Goal: Transaction & Acquisition: Purchase product/service

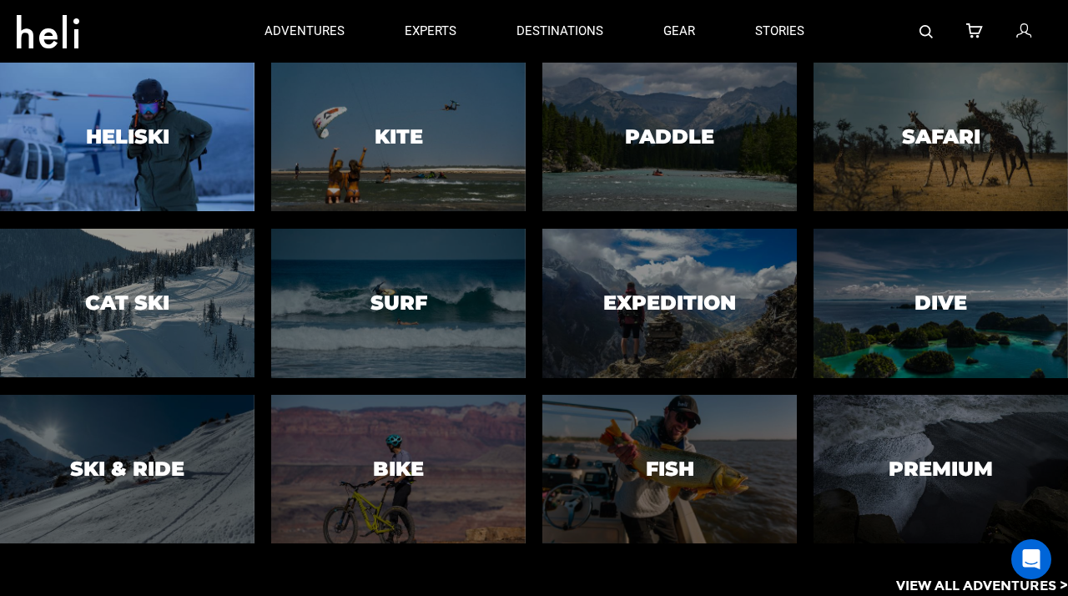
click at [127, 134] on h3 "Heliski" at bounding box center [127, 137] width 83 height 22
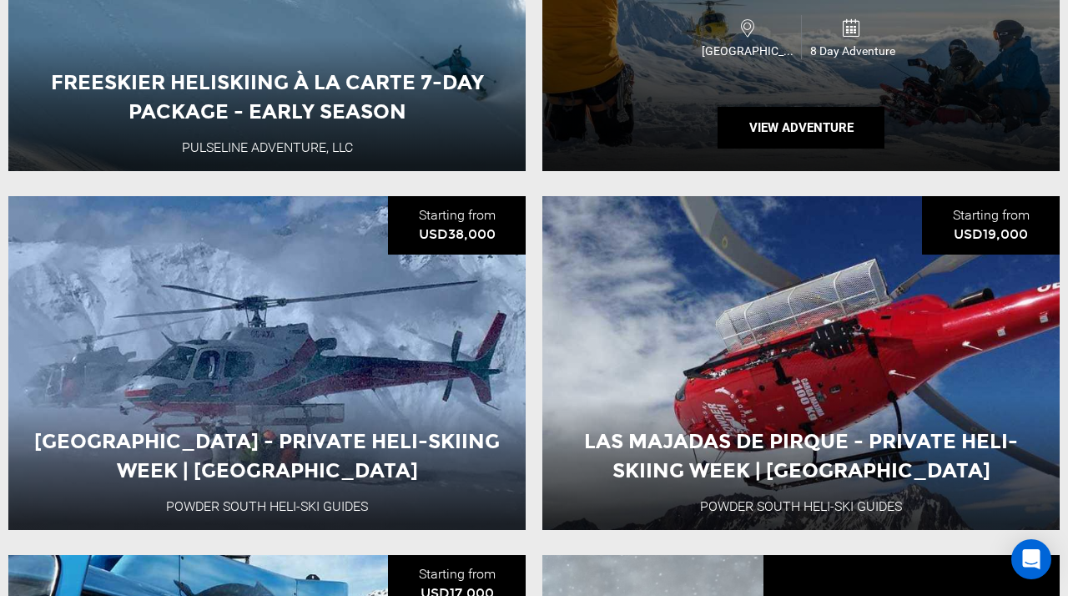
scroll to position [1221, 0]
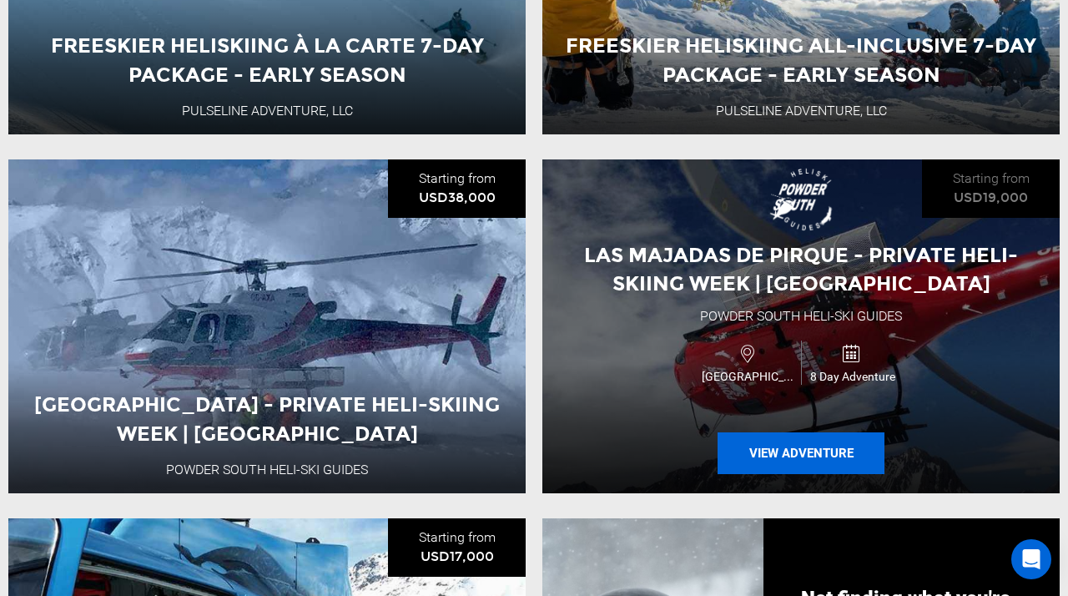
click at [780, 454] on button "View Adventure" at bounding box center [801, 453] width 167 height 42
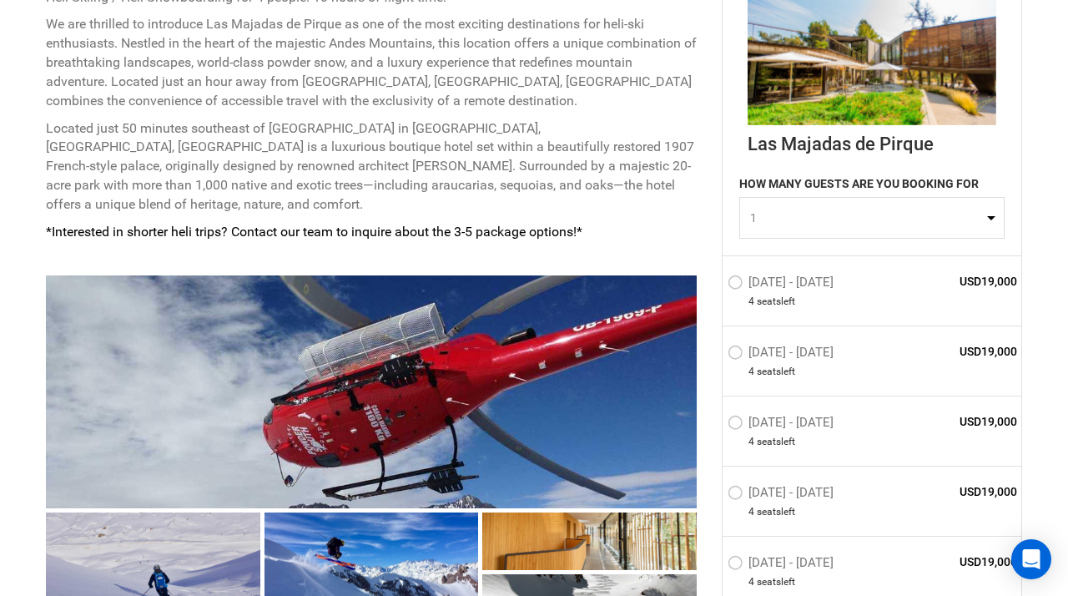
scroll to position [842, 0]
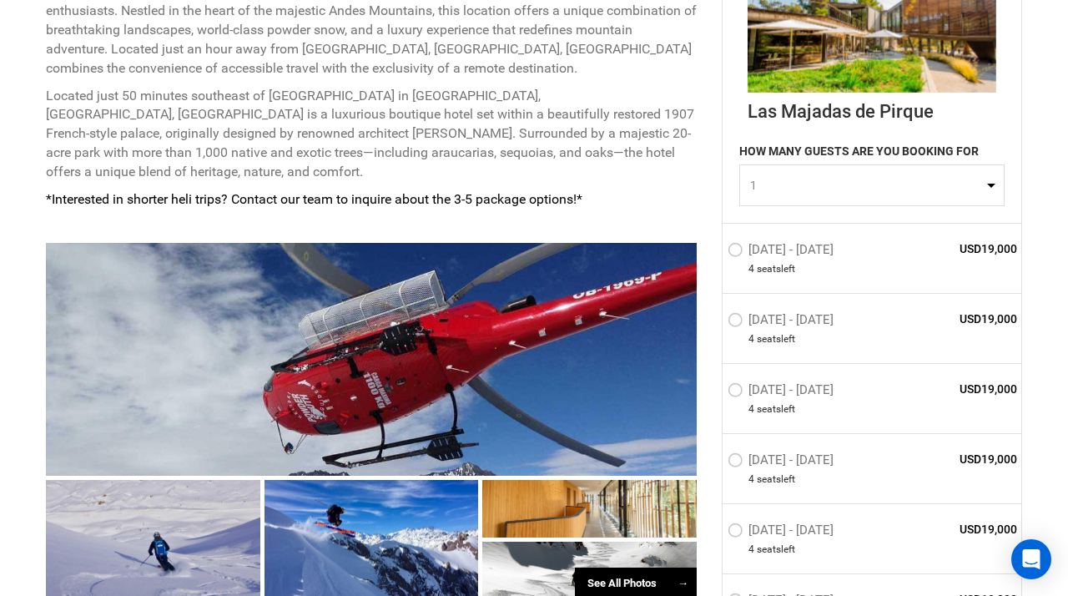
click at [731, 250] on label "[DATE] - [DATE]" at bounding box center [783, 252] width 110 height 20
click at [716, 250] on input "[DATE] - [DATE]" at bounding box center [716, 257] width 0 height 36
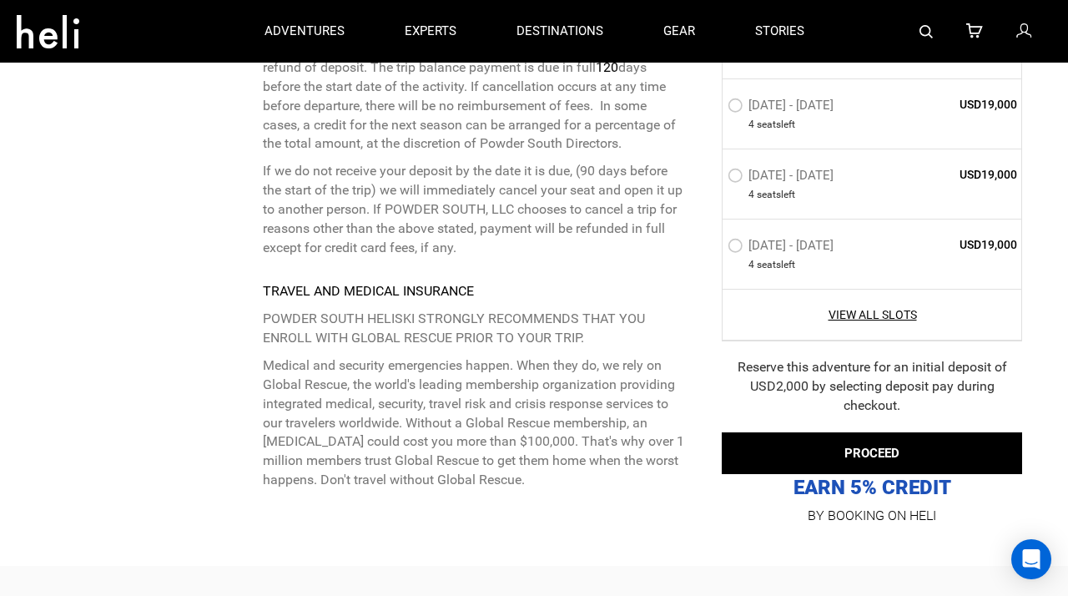
scroll to position [5182, 0]
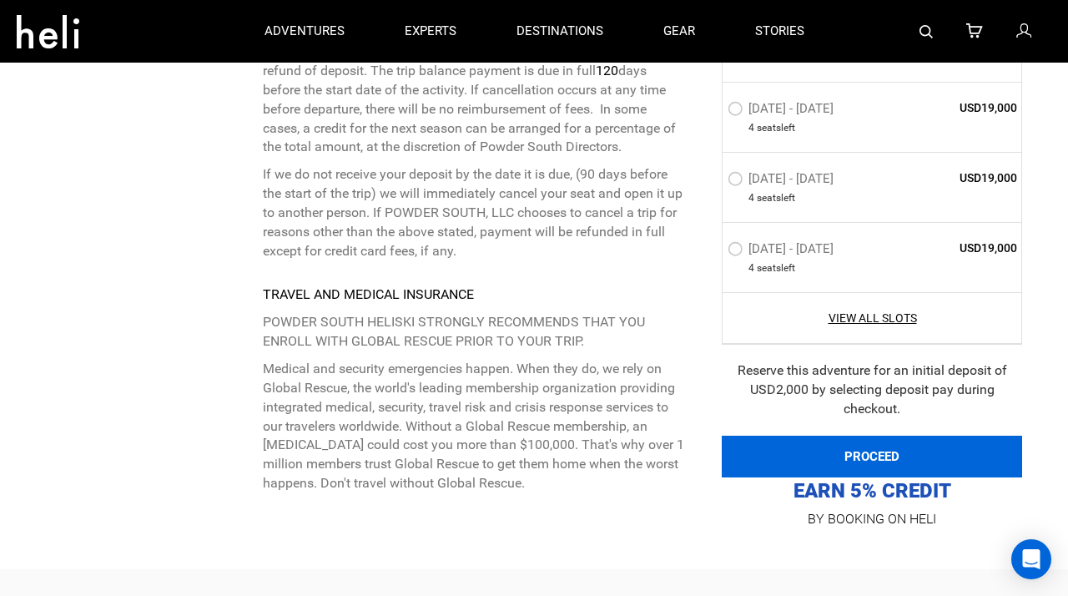
click at [849, 436] on button "PROCEED" at bounding box center [872, 457] width 301 height 42
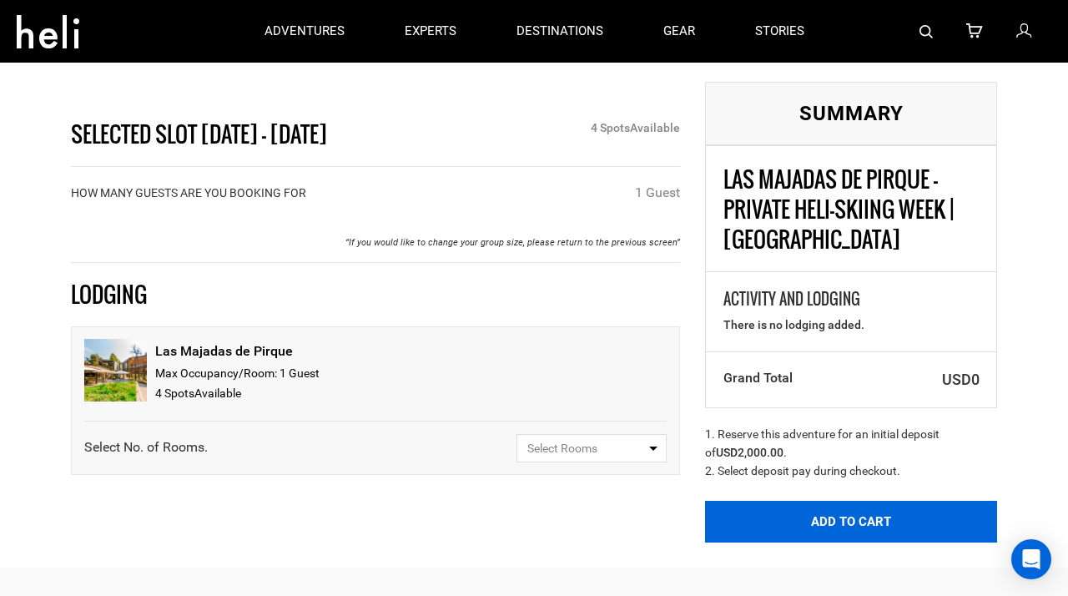
click at [828, 510] on button "Add to Cart" at bounding box center [851, 522] width 292 height 42
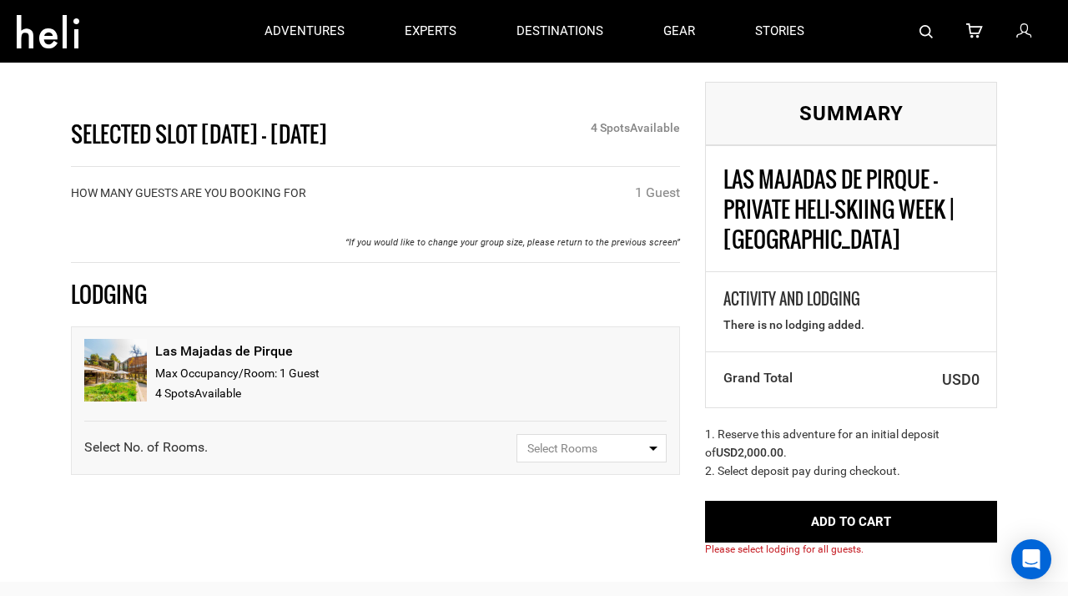
click at [634, 477] on div "LODGING Las Majadas de Pirque Max Occupancy/Room: 1 Guest 4 Spot s Available Se…" at bounding box center [375, 379] width 609 height 233
click at [923, 366] on div "Grand Total USD0" at bounding box center [851, 379] width 290 height 57
click at [654, 187] on div "1 Guest" at bounding box center [657, 193] width 45 height 19
click at [649, 453] on button "Select Rooms" at bounding box center [592, 448] width 150 height 28
click at [618, 498] on link "1" at bounding box center [592, 513] width 149 height 30
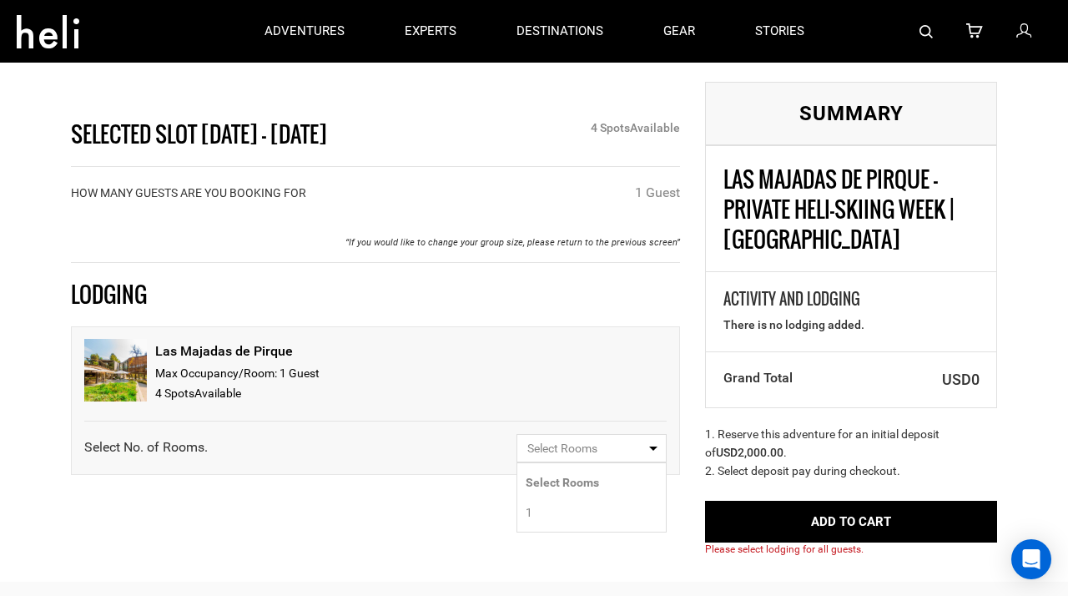
select select "1"
click at [635, 506] on span "Select Guests" at bounding box center [587, 506] width 118 height 17
click at [620, 478] on link "1 Guest" at bounding box center [592, 472] width 149 height 30
select select "1"
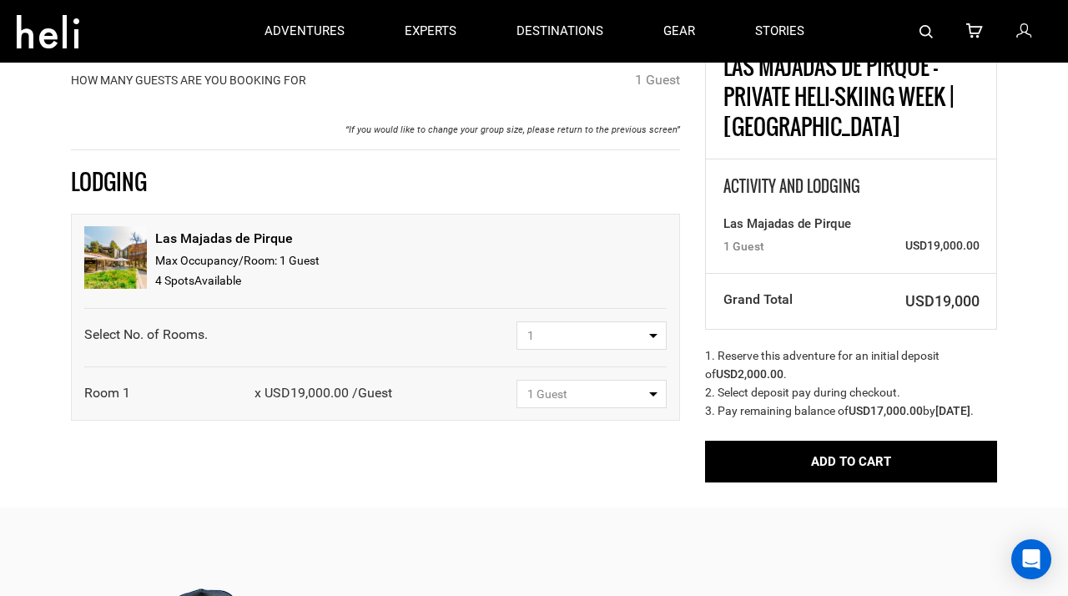
scroll to position [128, 0]
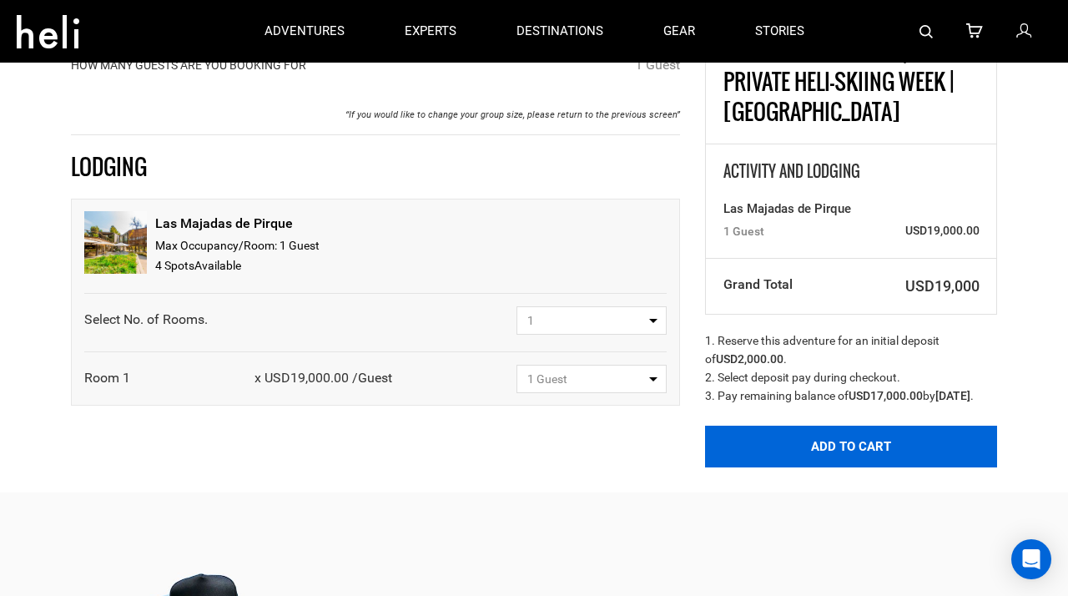
click at [817, 465] on button "Add to Cart" at bounding box center [851, 447] width 292 height 42
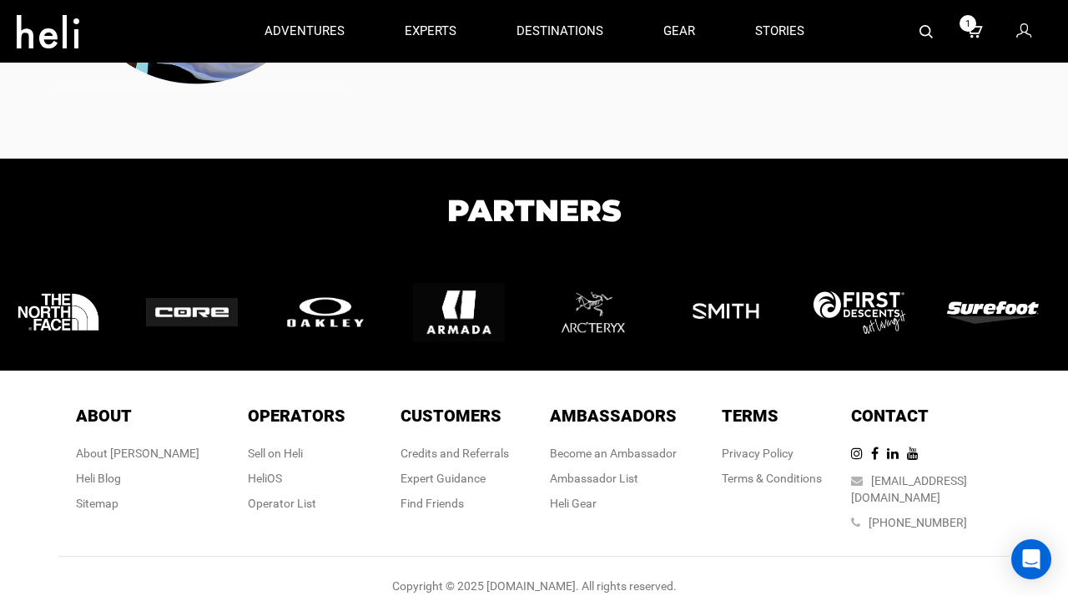
scroll to position [967, 0]
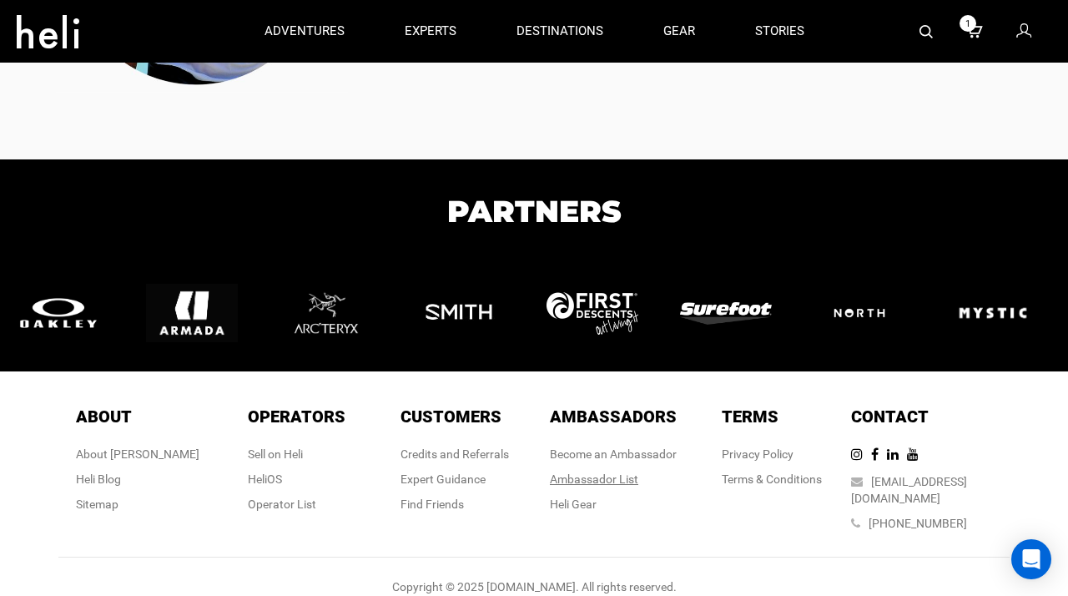
click at [603, 477] on div "Ambassador List" at bounding box center [613, 479] width 127 height 17
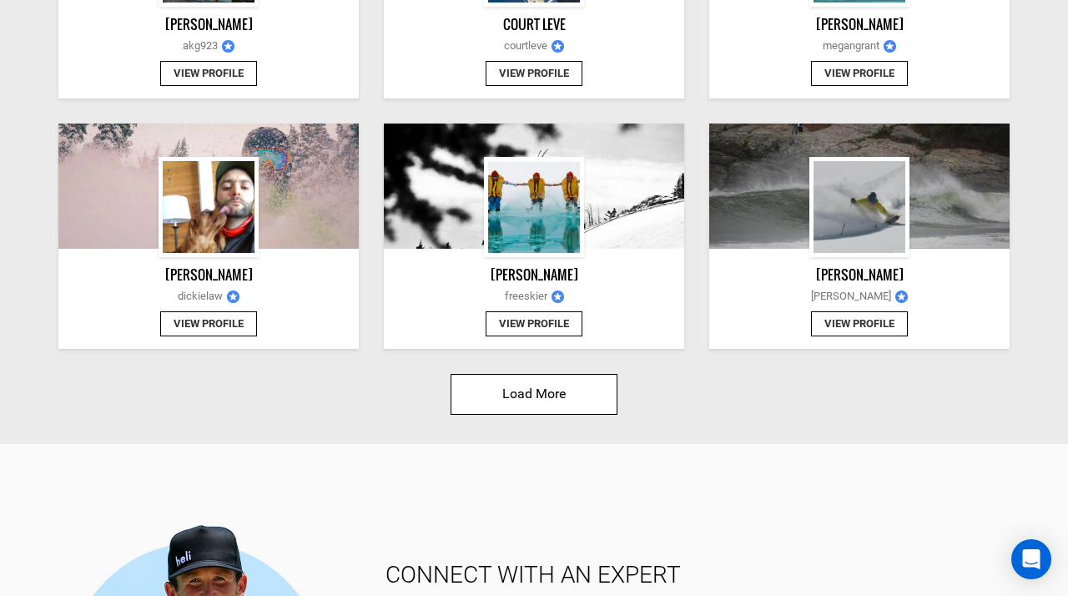
scroll to position [1930, 0]
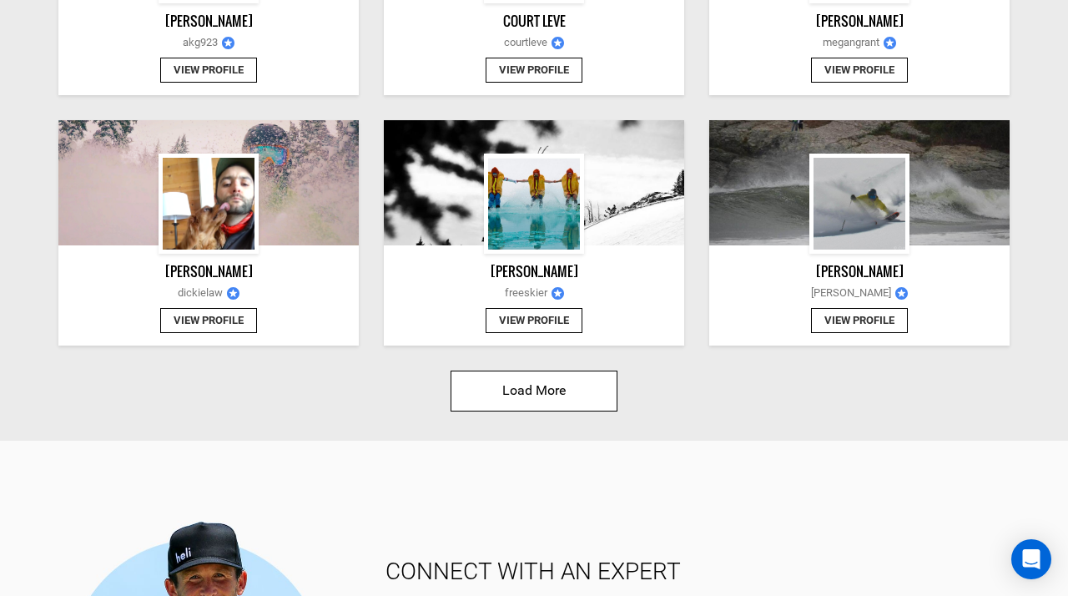
click at [548, 373] on button "Load More" at bounding box center [534, 391] width 167 height 41
